Goal: Find specific page/section: Find specific page/section

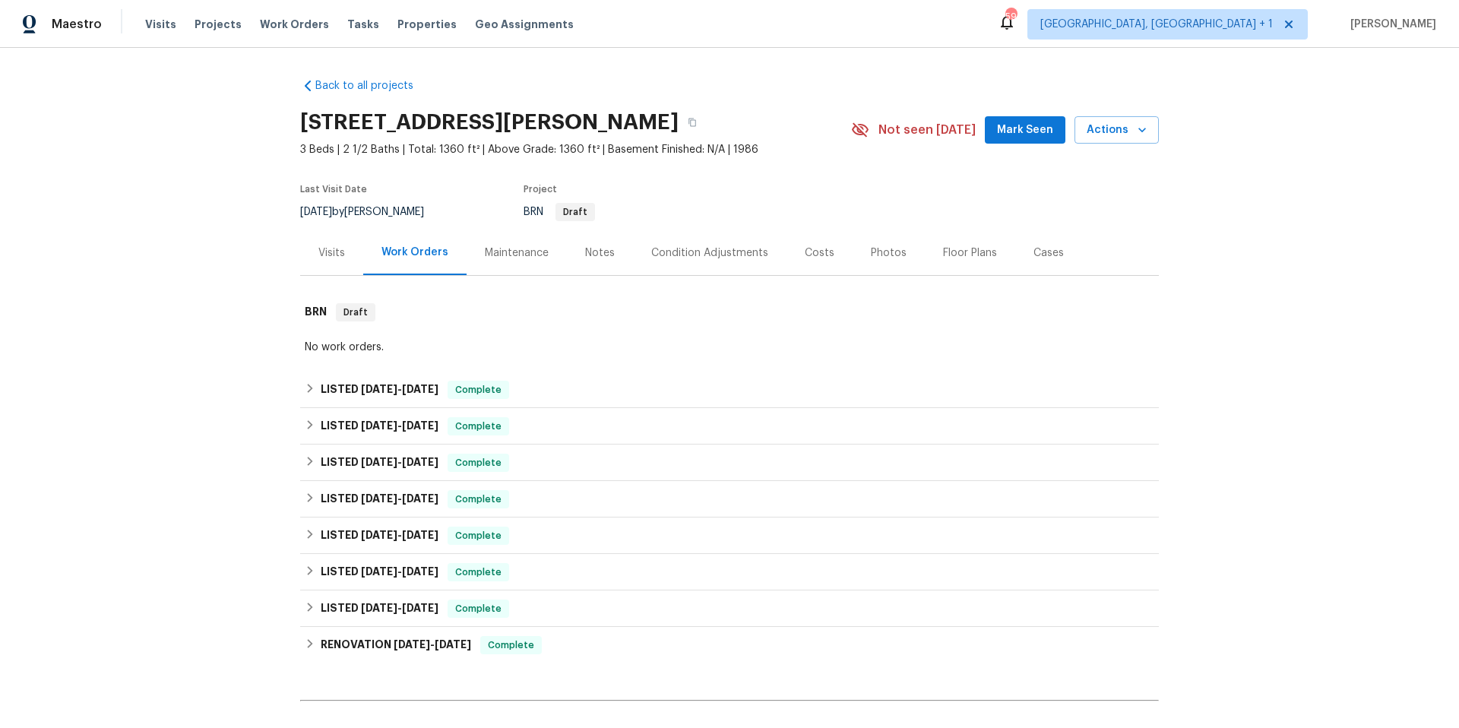
click at [881, 252] on div "Photos" at bounding box center [889, 252] width 36 height 15
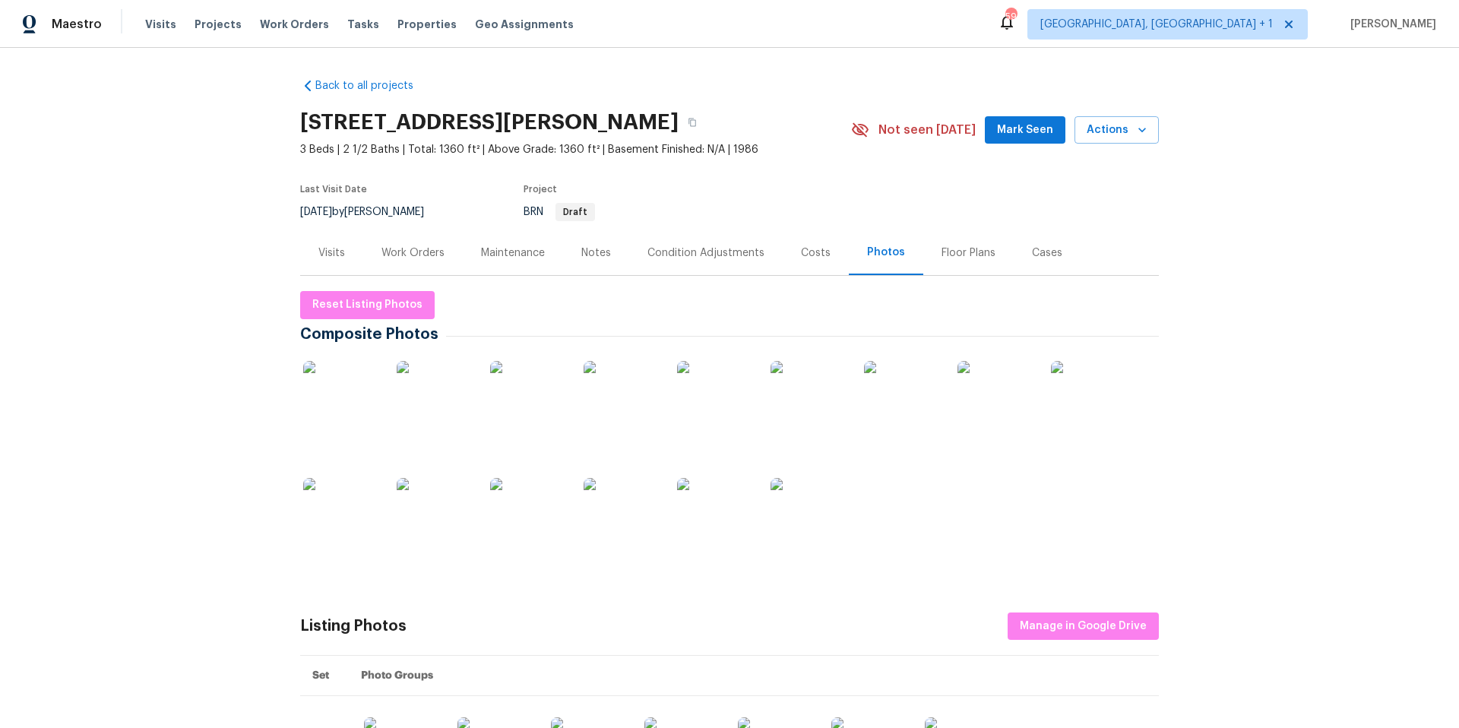
click at [898, 394] on img at bounding box center [902, 399] width 76 height 76
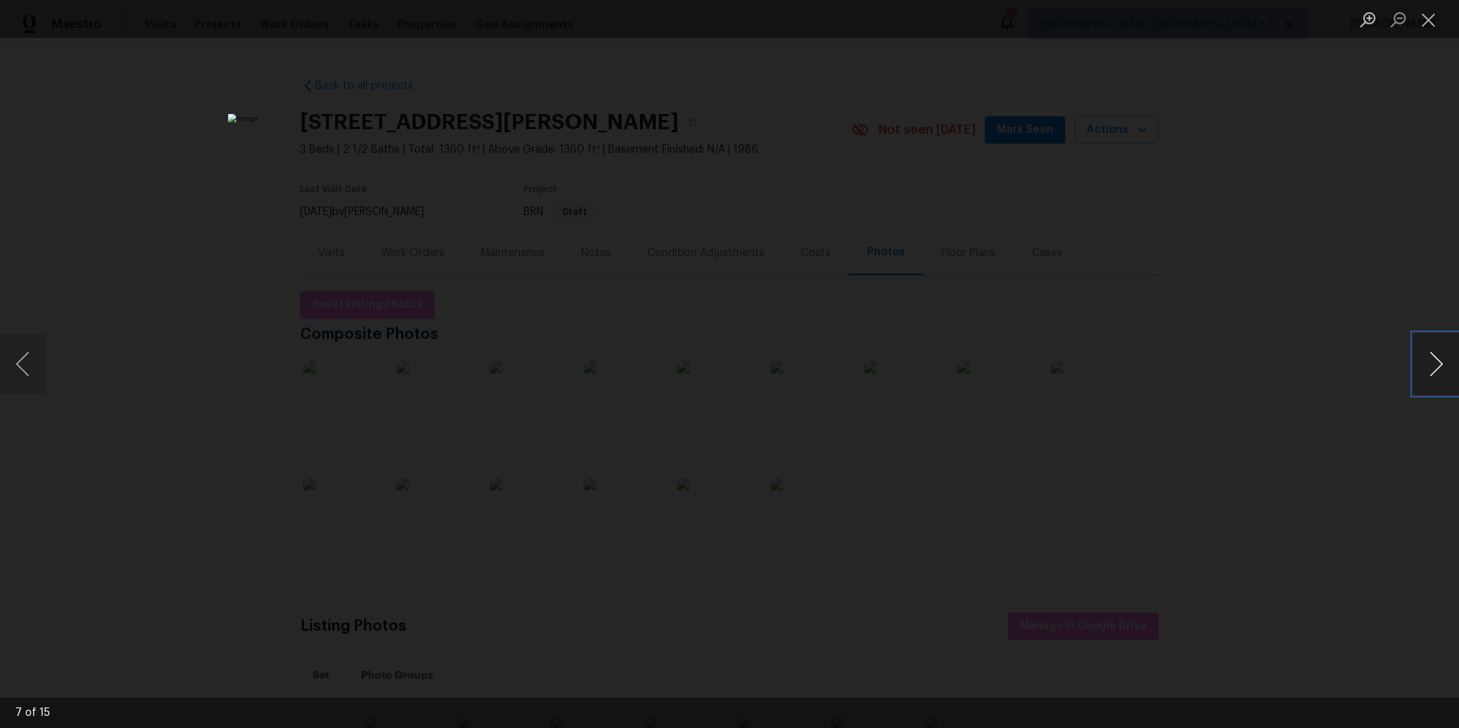
click at [1428, 374] on button "Next image" at bounding box center [1436, 364] width 46 height 61
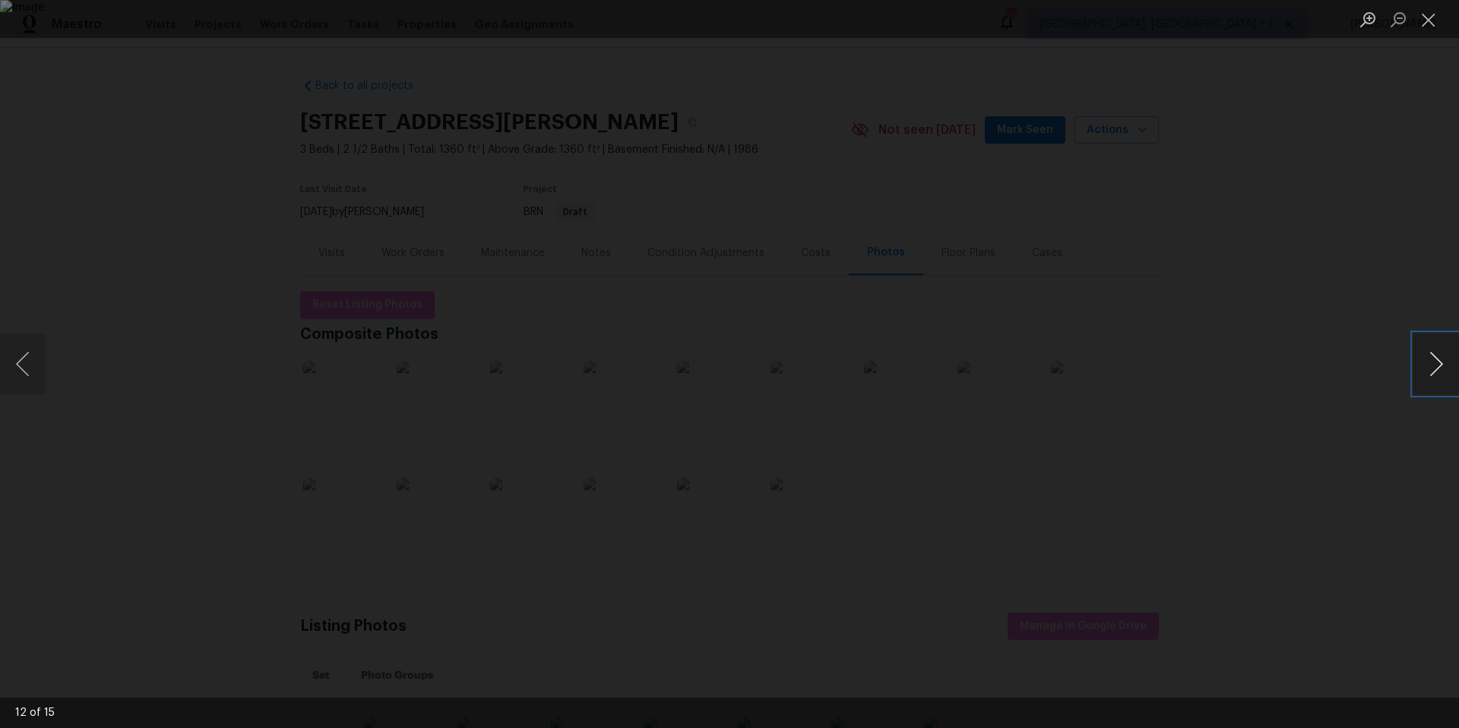
click at [1428, 374] on button "Next image" at bounding box center [1436, 364] width 46 height 61
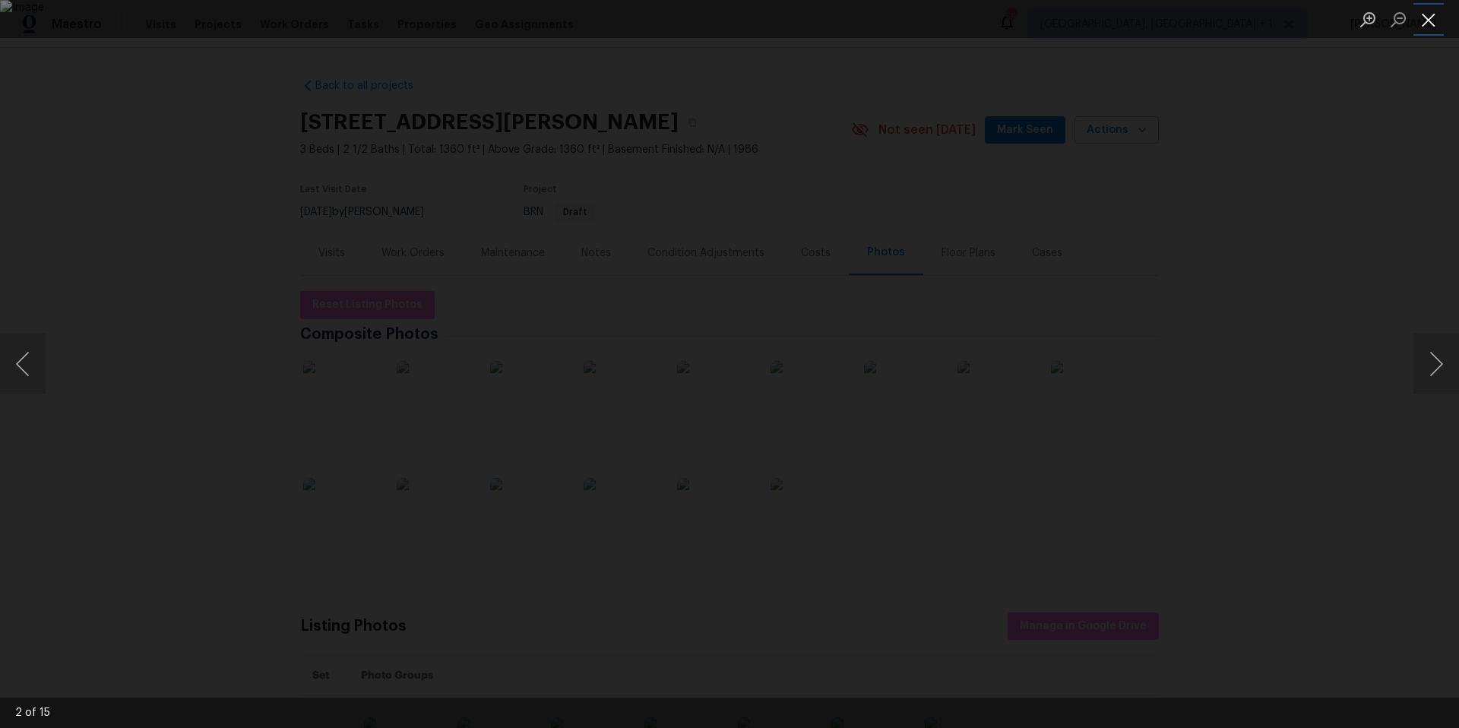
click at [1431, 22] on button "Close lightbox" at bounding box center [1428, 19] width 30 height 27
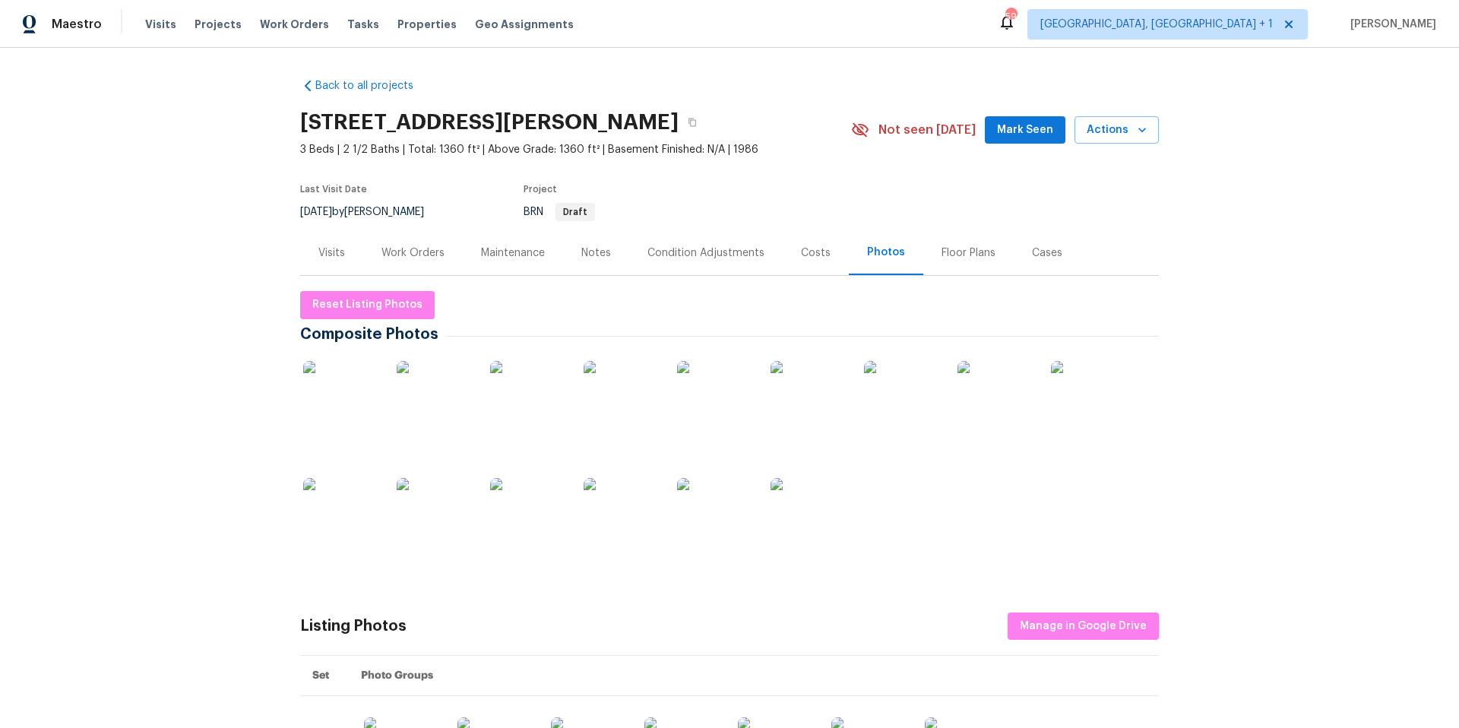
click at [328, 255] on div "Visits" at bounding box center [331, 252] width 27 height 15
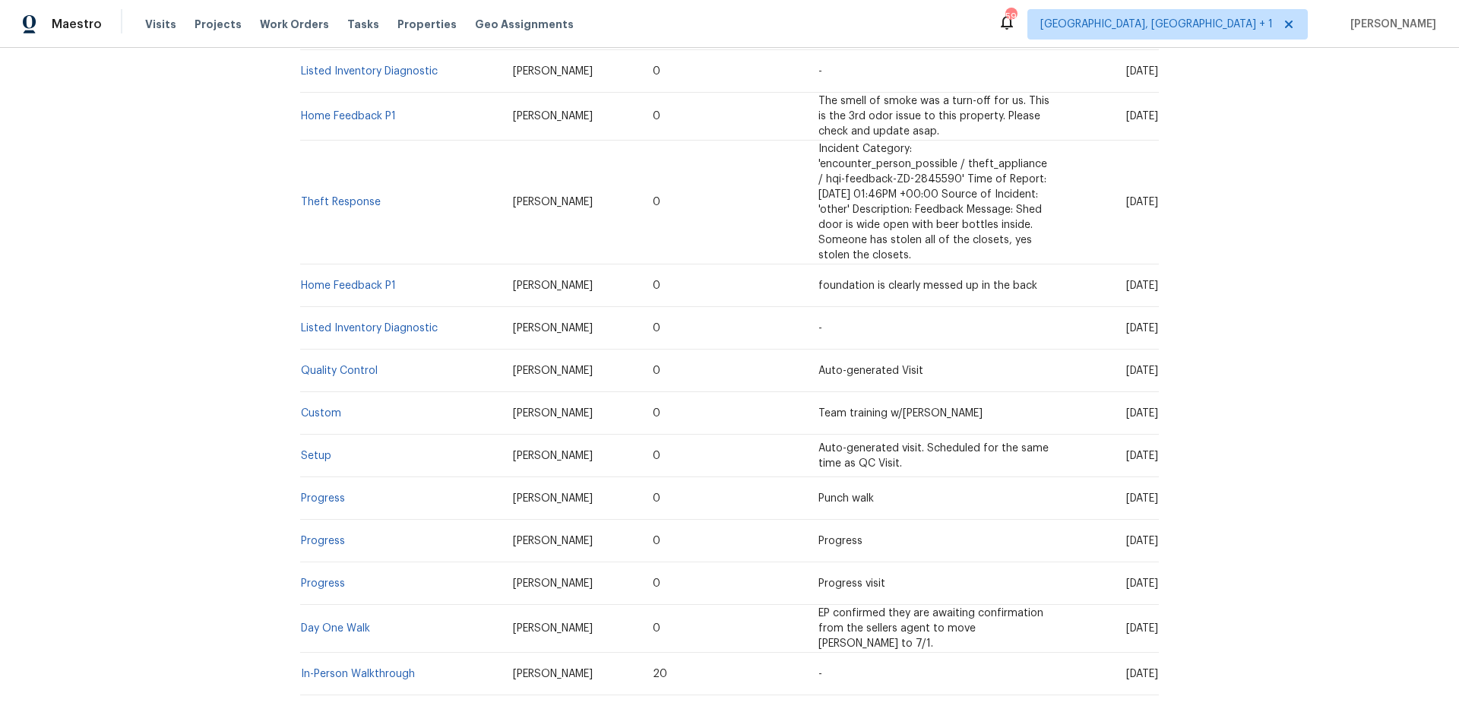
scroll to position [795, 0]
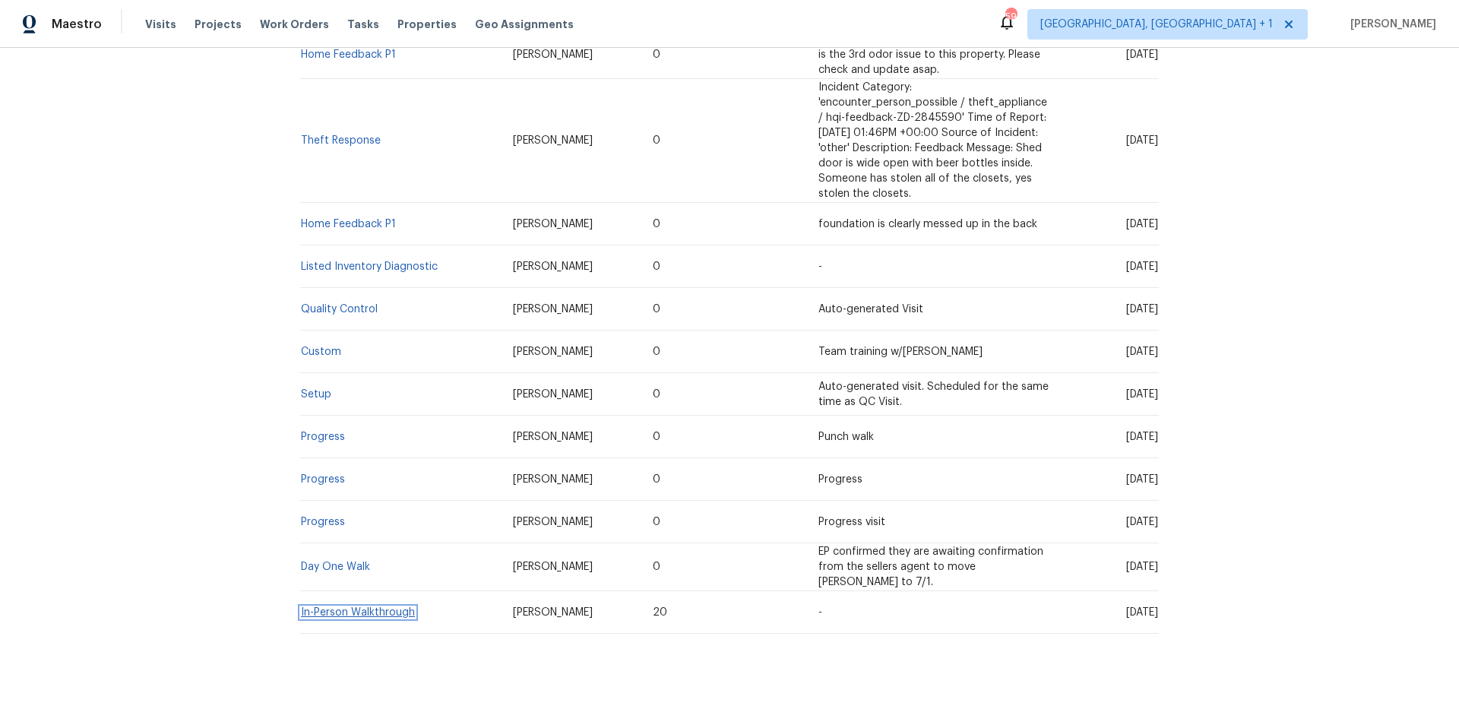
click at [349, 607] on link "In-Person Walkthrough" at bounding box center [358, 612] width 114 height 11
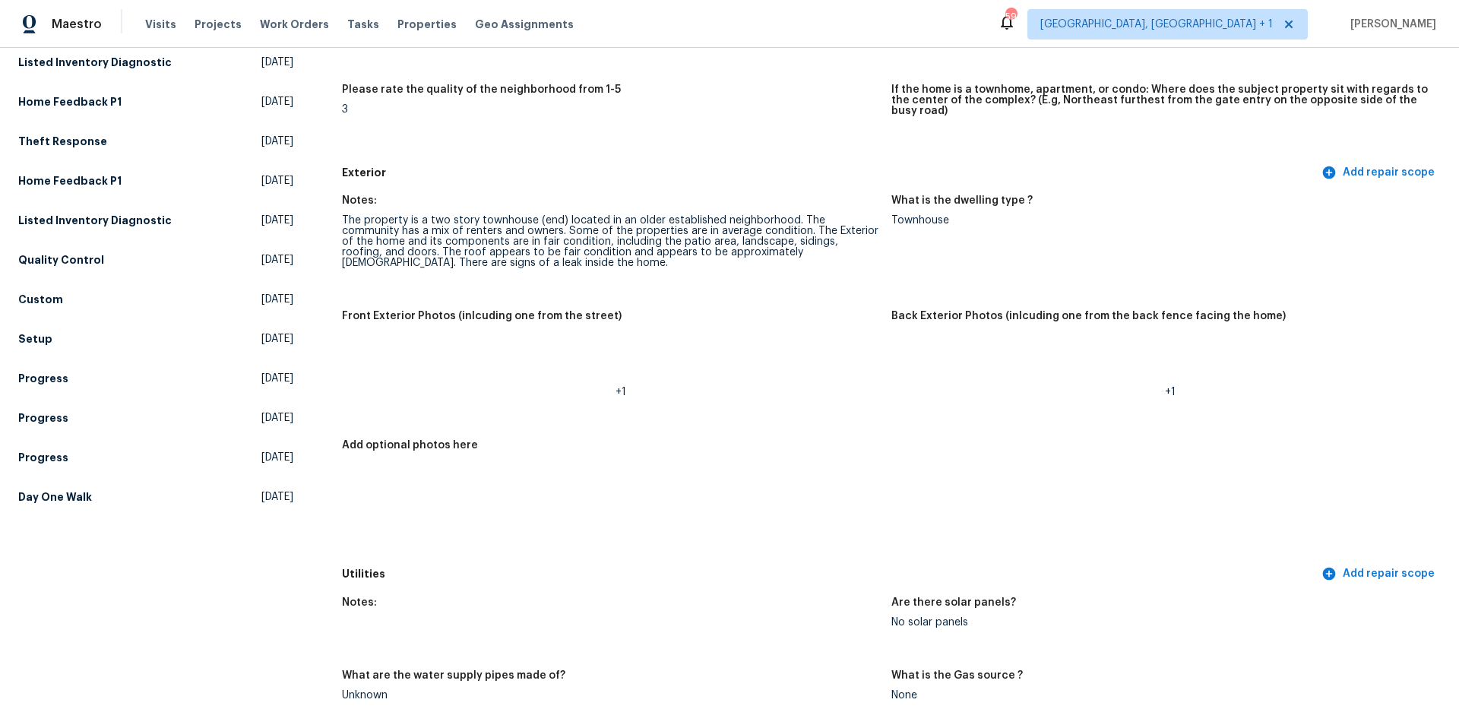
scroll to position [514, 0]
